Goal: Find specific page/section: Find specific page/section

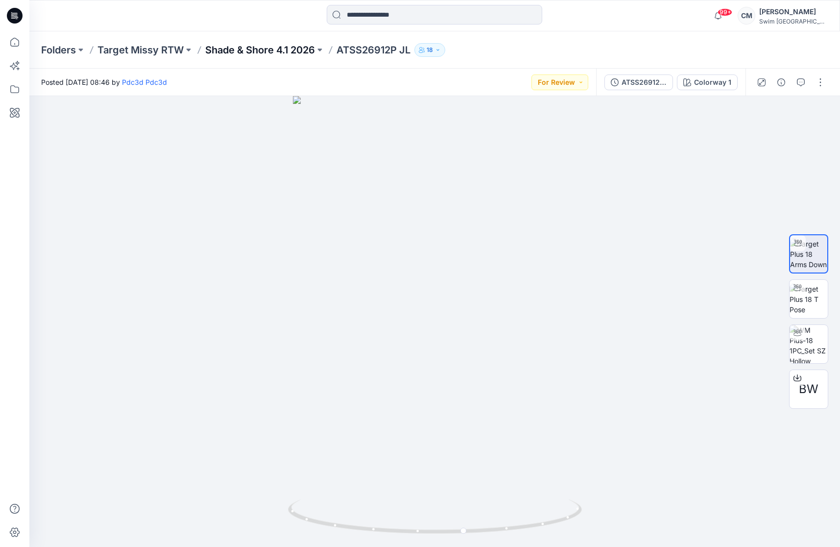
click at [247, 52] on p "Shade & Shore 4.1 2026" at bounding box center [260, 50] width 110 height 14
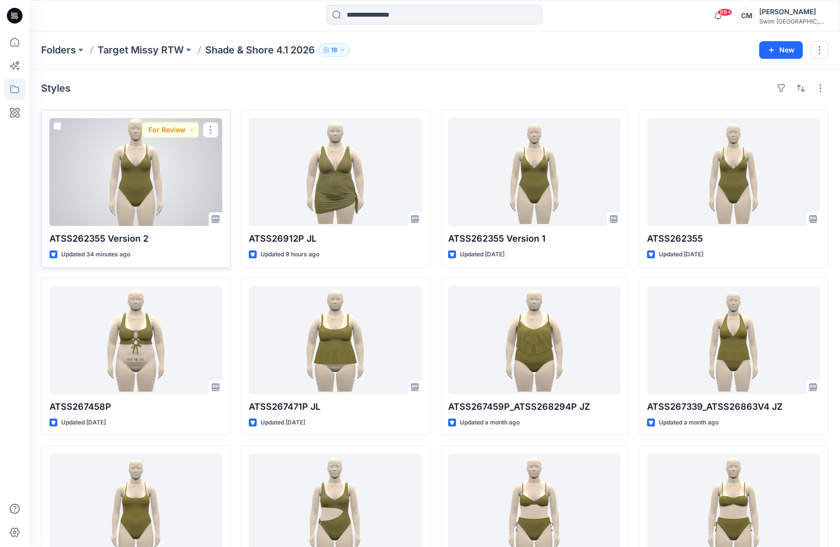
click at [183, 155] on div at bounding box center [135, 172] width 173 height 108
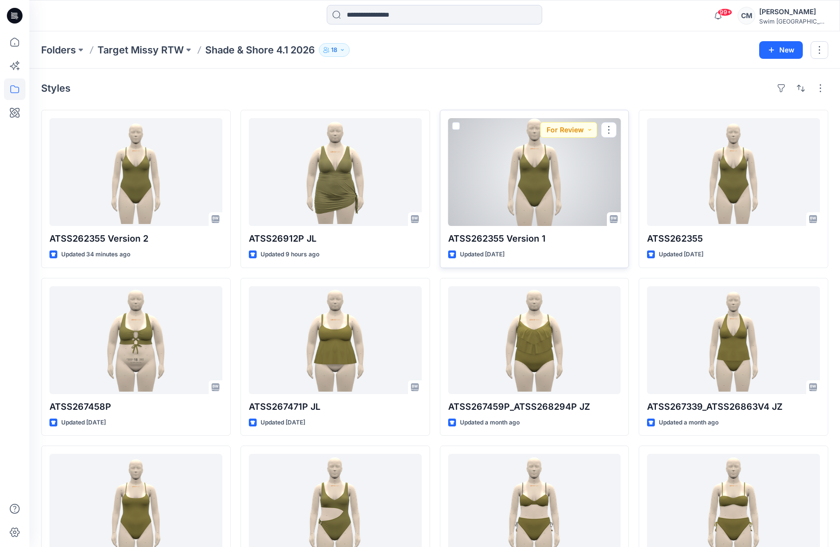
click at [529, 161] on div at bounding box center [534, 172] width 173 height 108
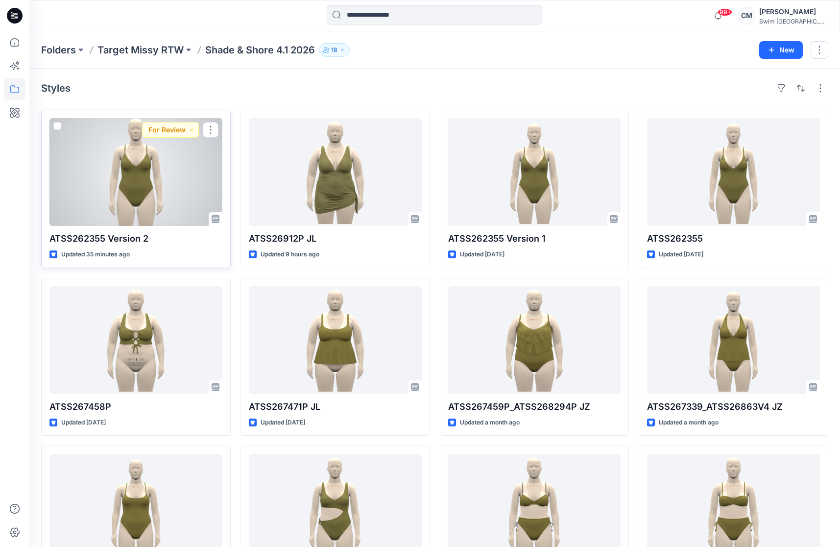
click at [122, 201] on div at bounding box center [135, 172] width 173 height 108
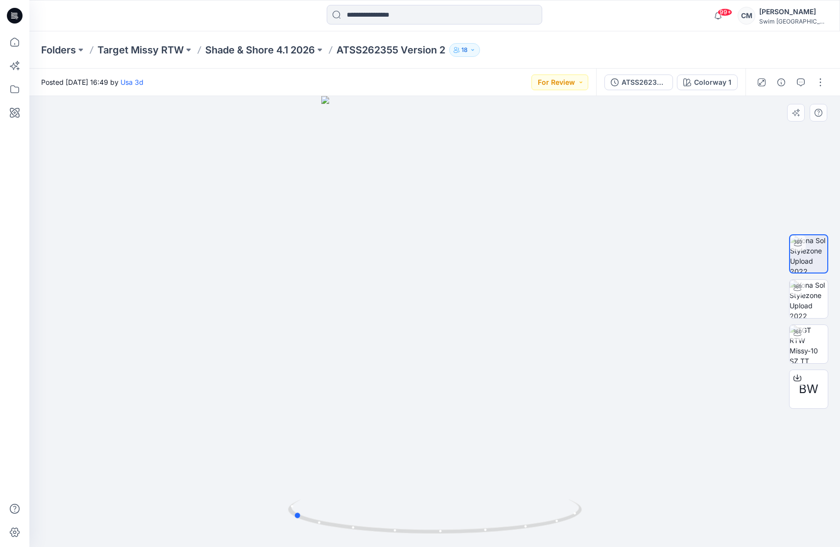
drag, startPoint x: 479, startPoint y: 260, endPoint x: 628, endPoint y: 250, distance: 149.2
click at [629, 250] on div at bounding box center [434, 321] width 810 height 451
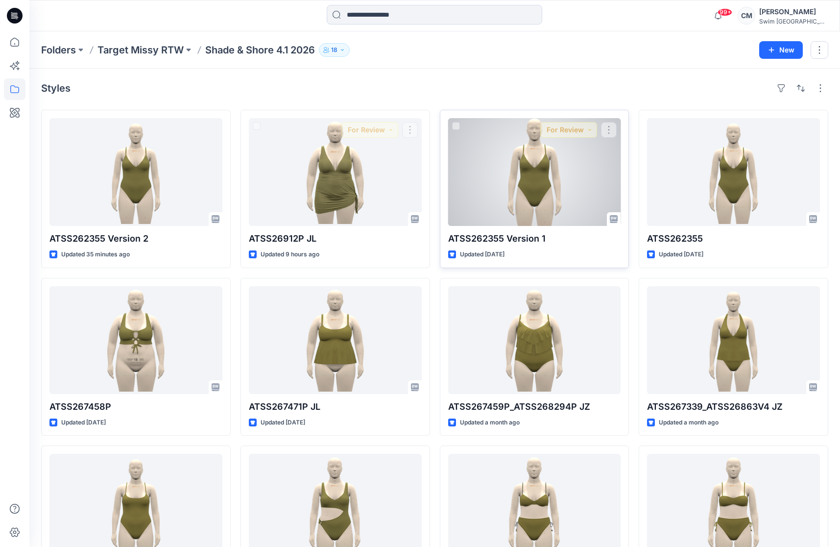
click at [444, 170] on div "ATSS262355 Version 1 Updated [DATE] For Review" at bounding box center [535, 189] width 190 height 158
click at [489, 184] on div at bounding box center [534, 172] width 173 height 108
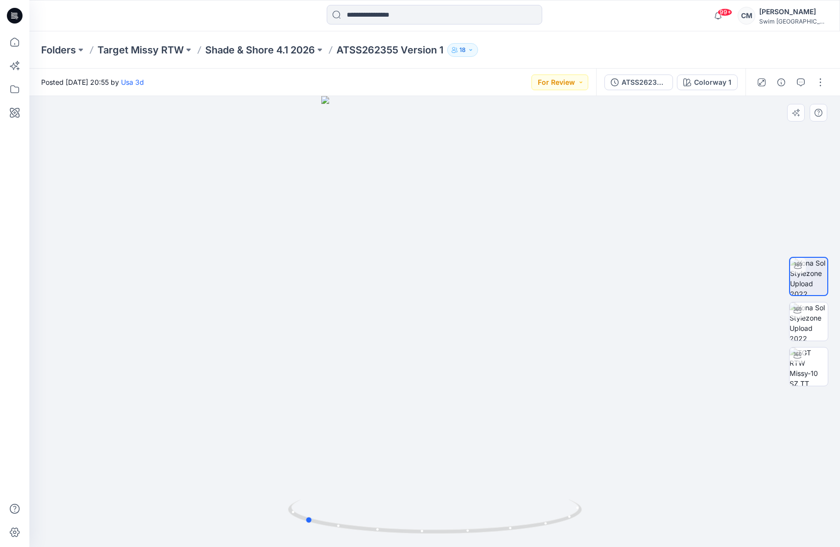
drag, startPoint x: 453, startPoint y: 307, endPoint x: 616, endPoint y: 291, distance: 163.8
click at [617, 291] on div at bounding box center [434, 321] width 810 height 451
